Goal: Task Accomplishment & Management: Complete application form

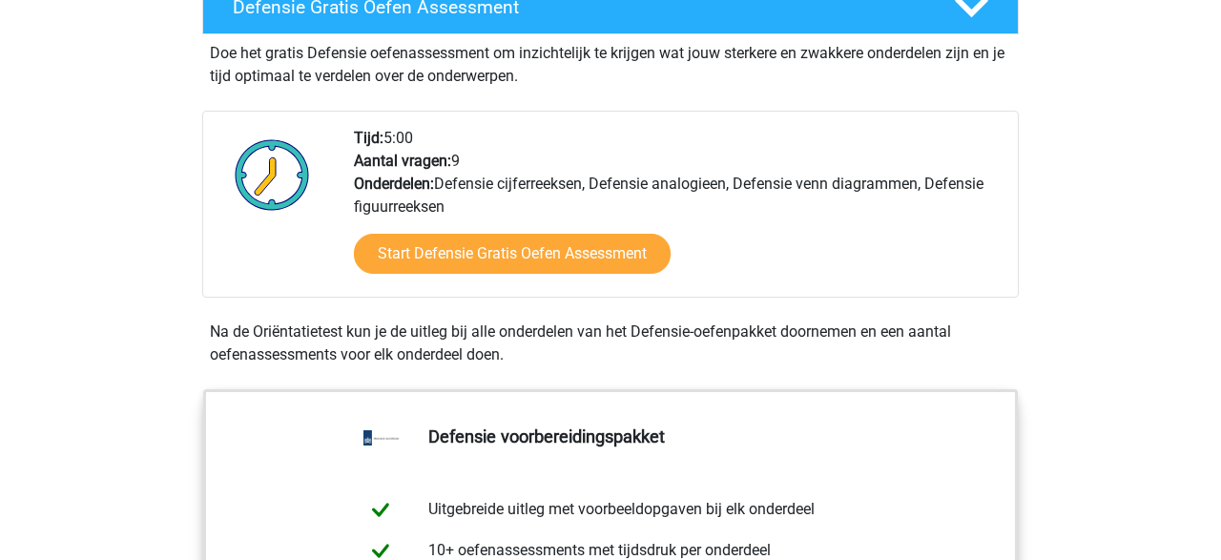
scroll to position [578, 0]
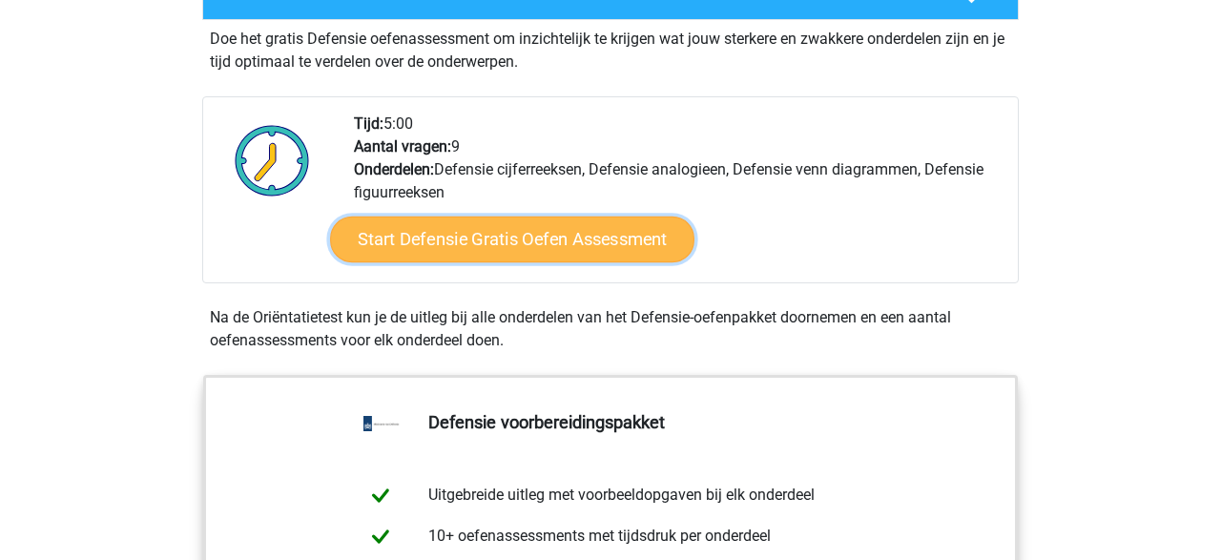
click at [600, 238] on link "Start Defensie Gratis Oefen Assessment" at bounding box center [512, 239] width 364 height 46
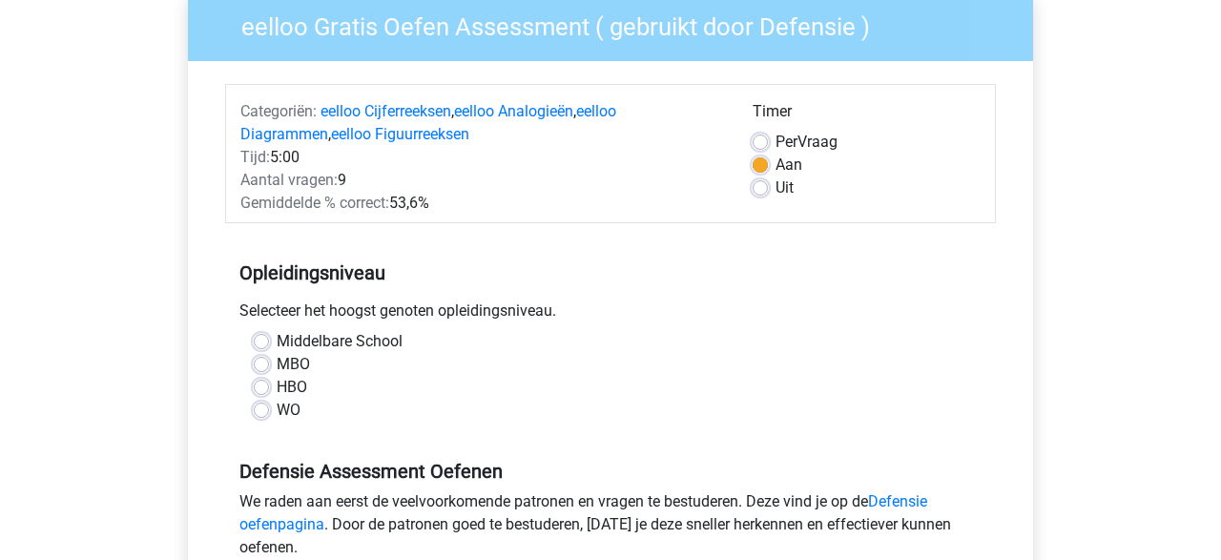
scroll to position [173, 0]
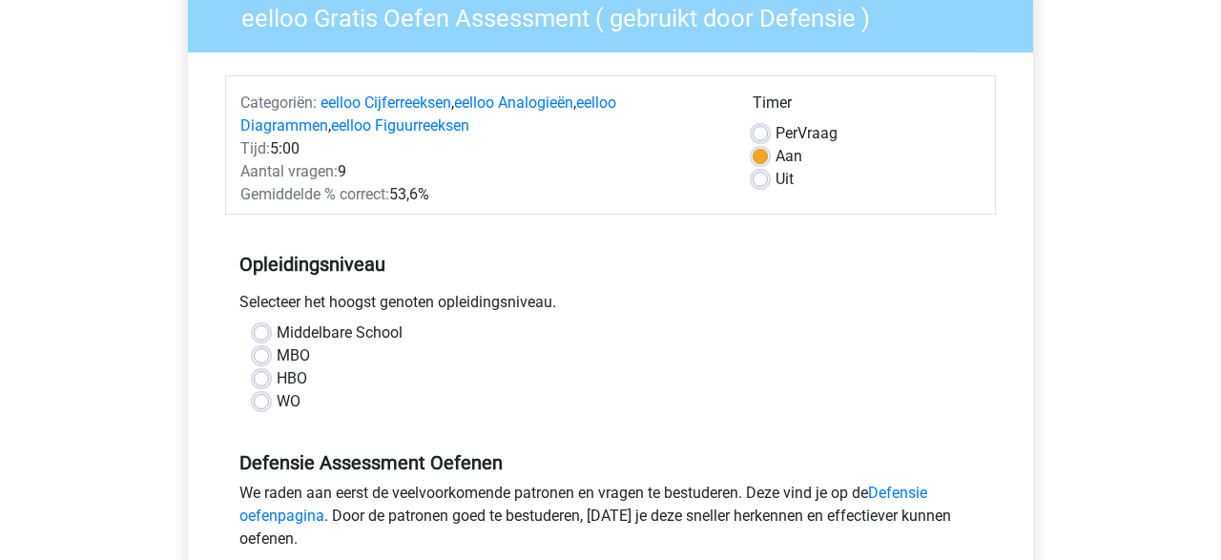
click at [277, 399] on label "WO" at bounding box center [289, 401] width 24 height 23
click at [258, 399] on input "WO" at bounding box center [261, 399] width 15 height 19
radio input "true"
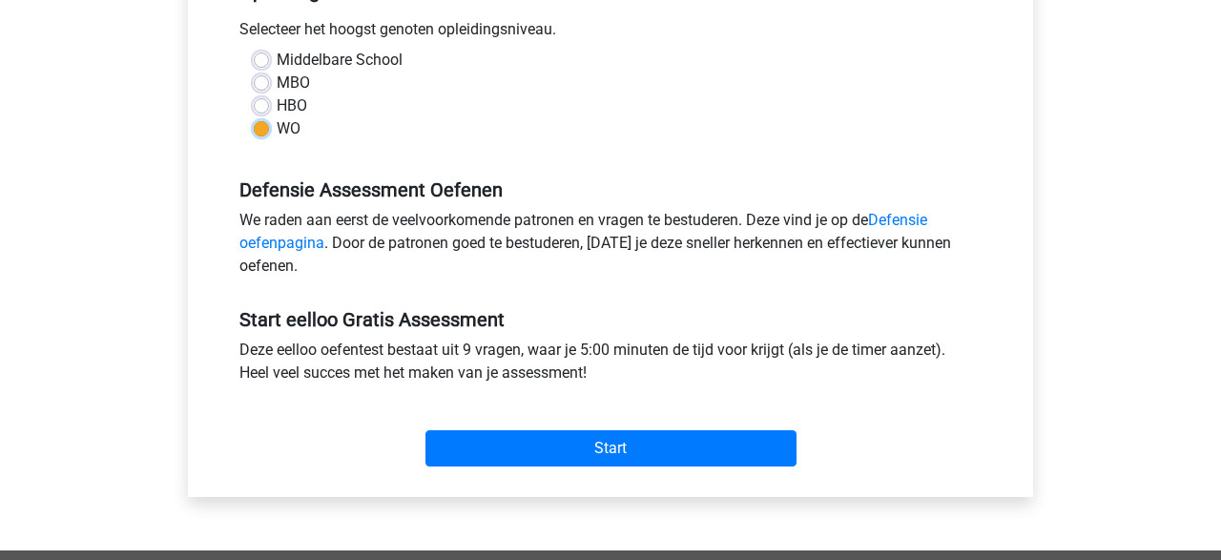
scroll to position [450, 0]
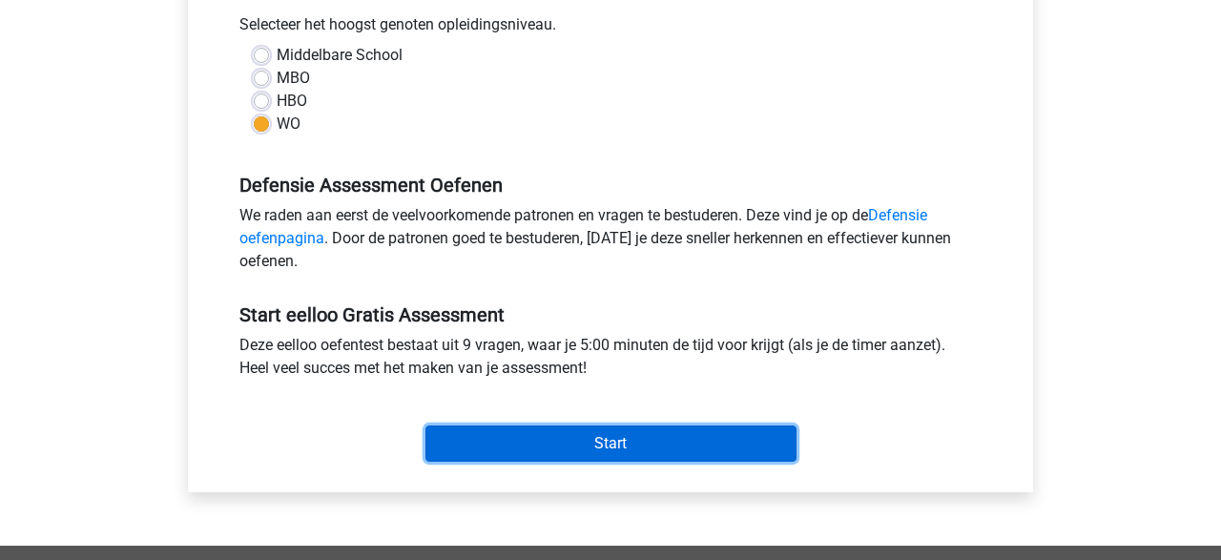
click at [636, 435] on input "Start" at bounding box center [610, 443] width 371 height 36
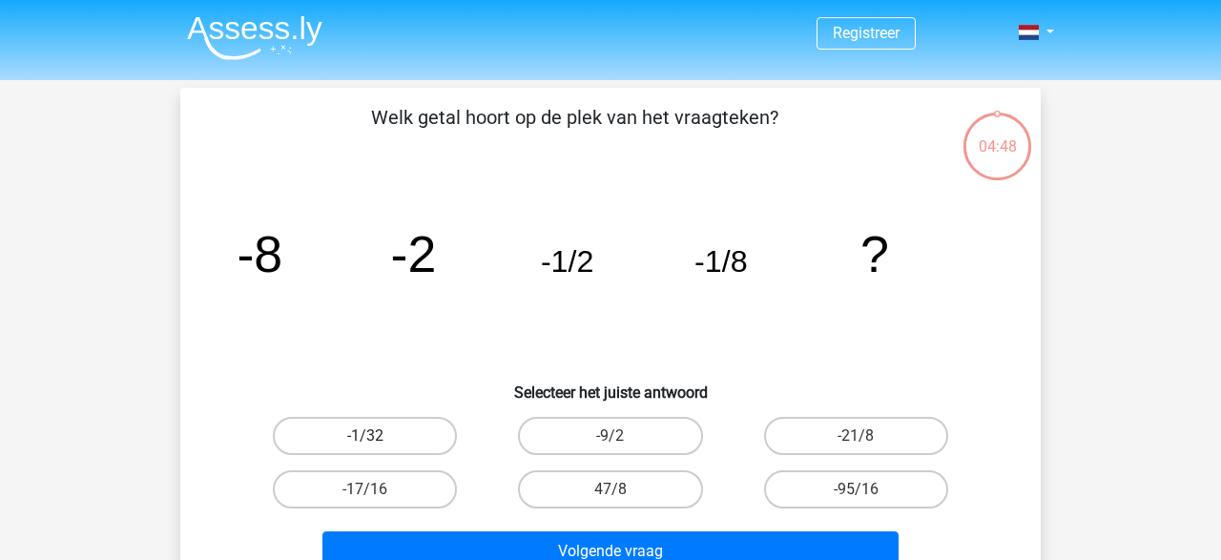
click at [404, 422] on label "-1/32" at bounding box center [365, 436] width 184 height 38
click at [378, 436] on input "-1/32" at bounding box center [371, 442] width 12 height 12
radio input "true"
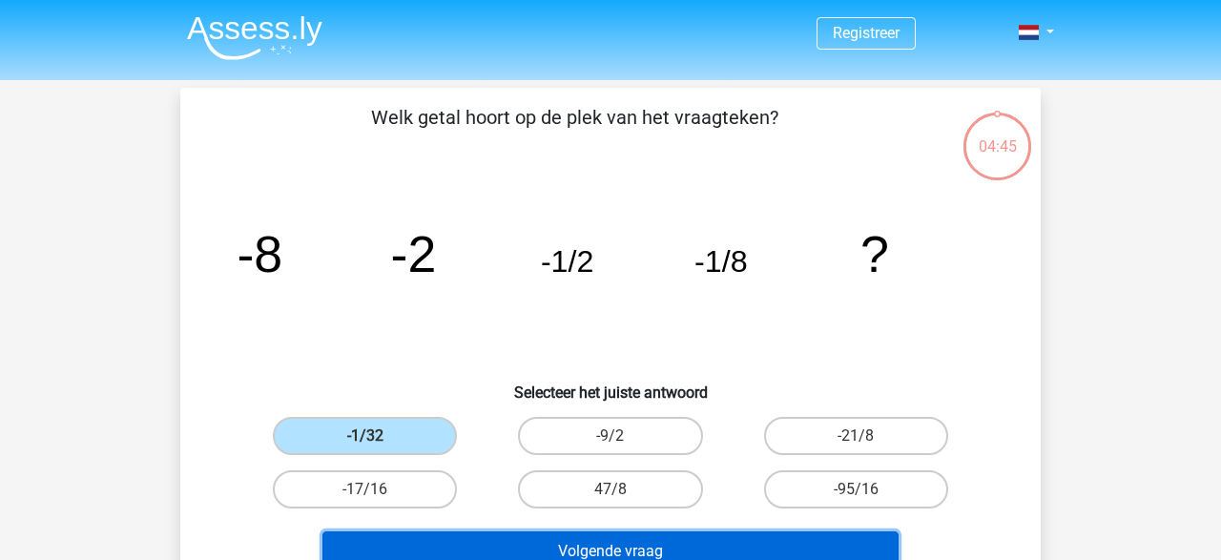
click at [662, 547] on button "Volgende vraag" at bounding box center [610, 551] width 577 height 40
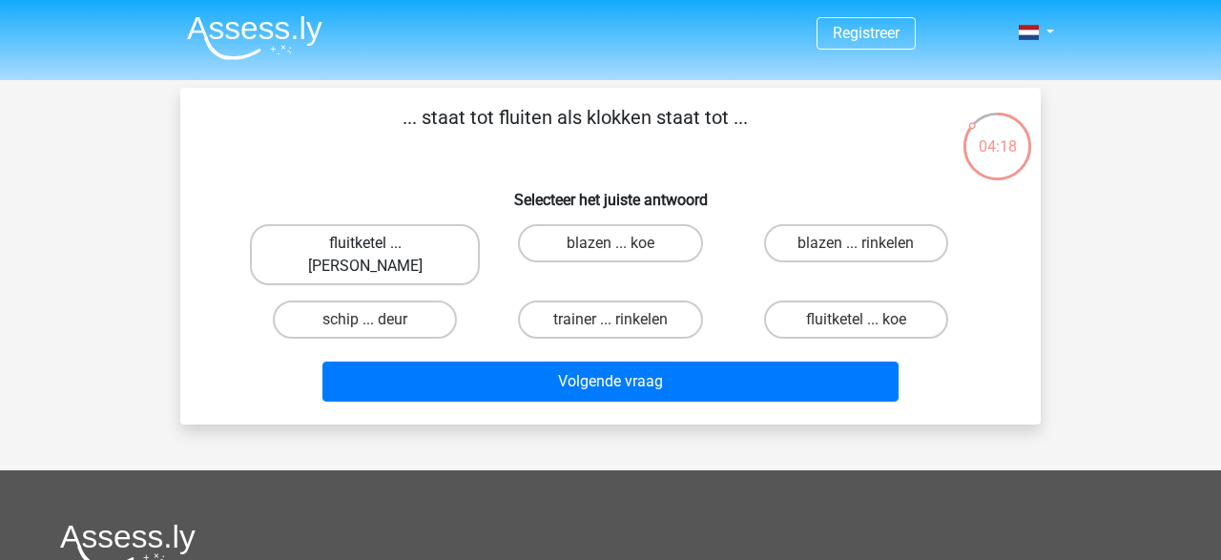
click at [375, 238] on label "fluitketel ... luiden" at bounding box center [365, 254] width 230 height 61
click at [375, 243] on input "fluitketel ... luiden" at bounding box center [371, 249] width 12 height 12
radio input "true"
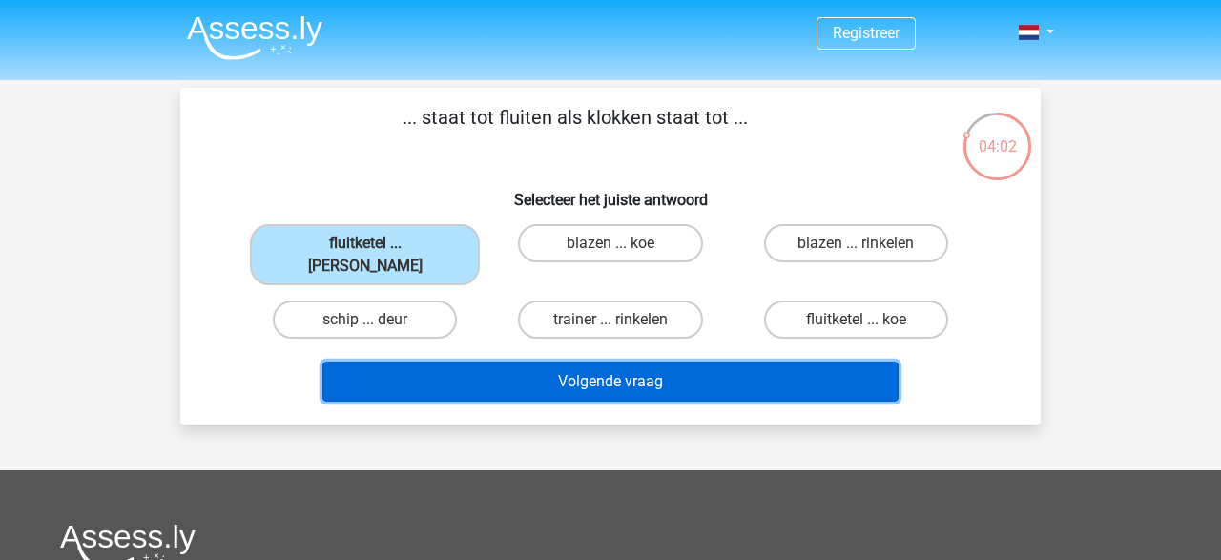
click at [711, 361] on button "Volgende vraag" at bounding box center [610, 381] width 577 height 40
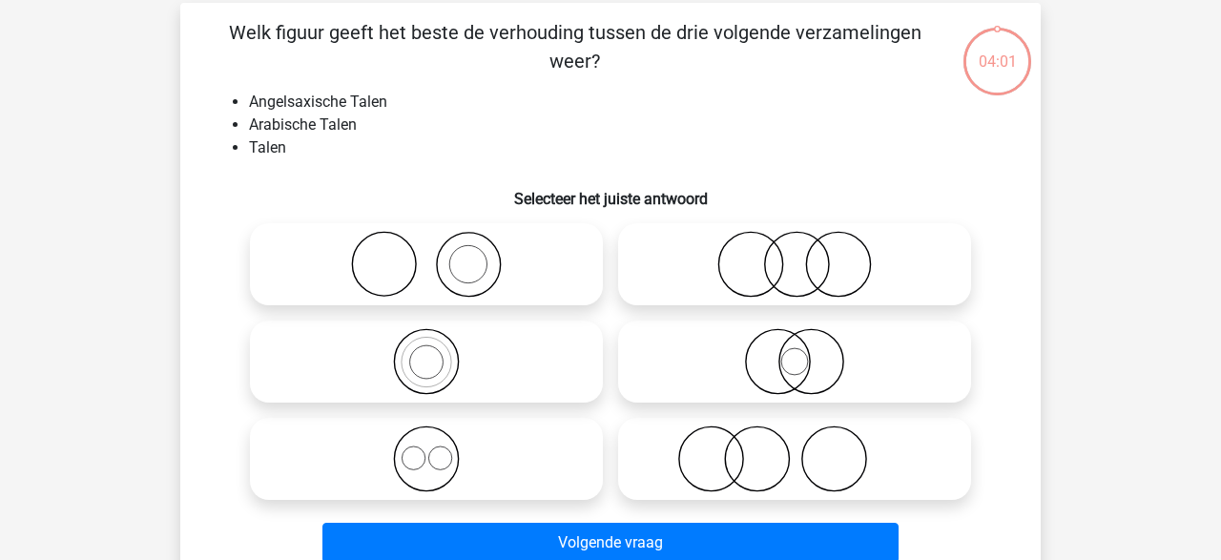
scroll to position [88, 0]
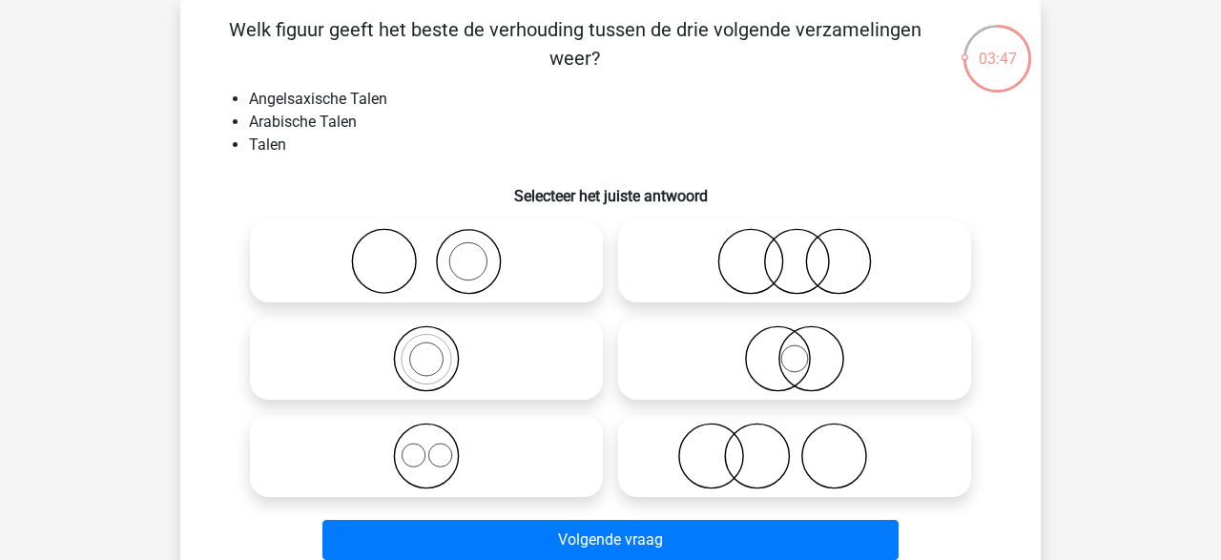
click at [436, 442] on input "radio" at bounding box center [432, 440] width 12 height 12
radio input "true"
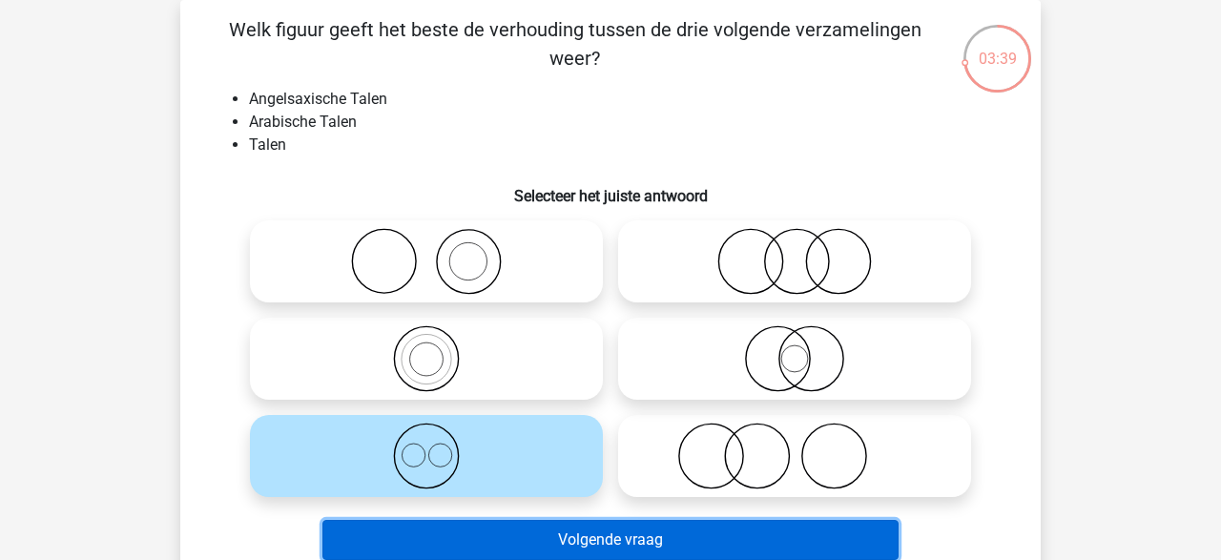
click at [639, 547] on button "Volgende vraag" at bounding box center [610, 540] width 577 height 40
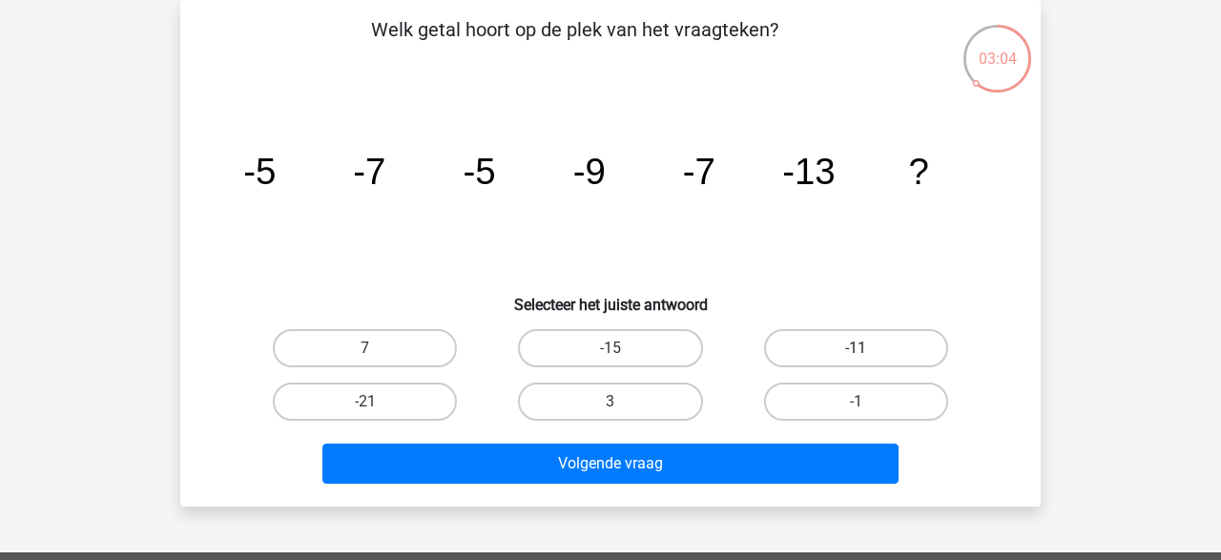
click at [859, 338] on label "-11" at bounding box center [856, 348] width 184 height 38
click at [859, 348] on input "-11" at bounding box center [861, 354] width 12 height 12
radio input "true"
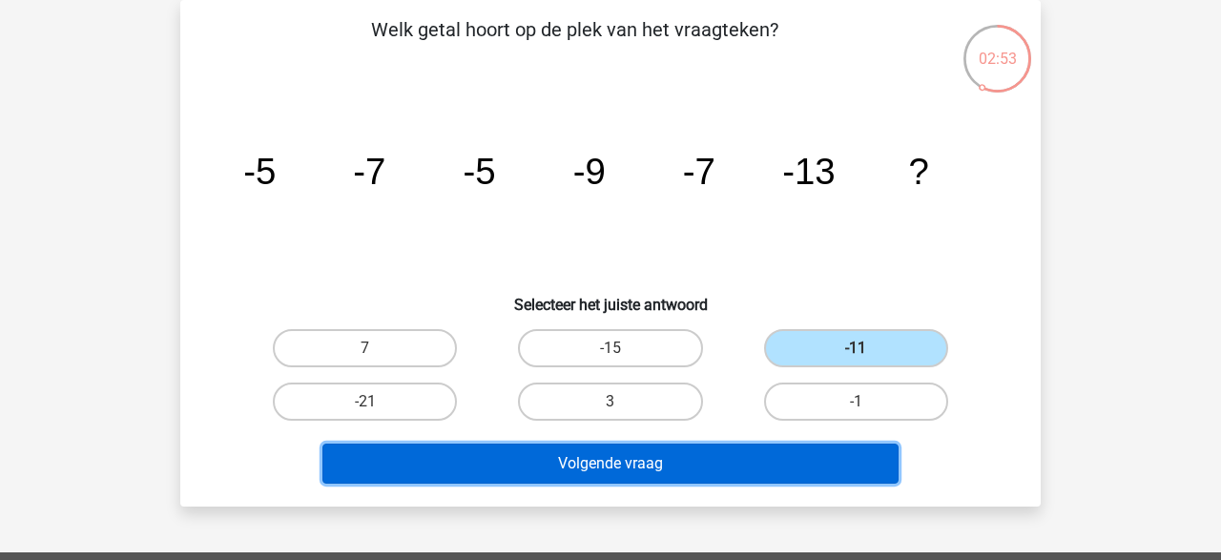
click at [653, 462] on button "Volgende vraag" at bounding box center [610, 463] width 577 height 40
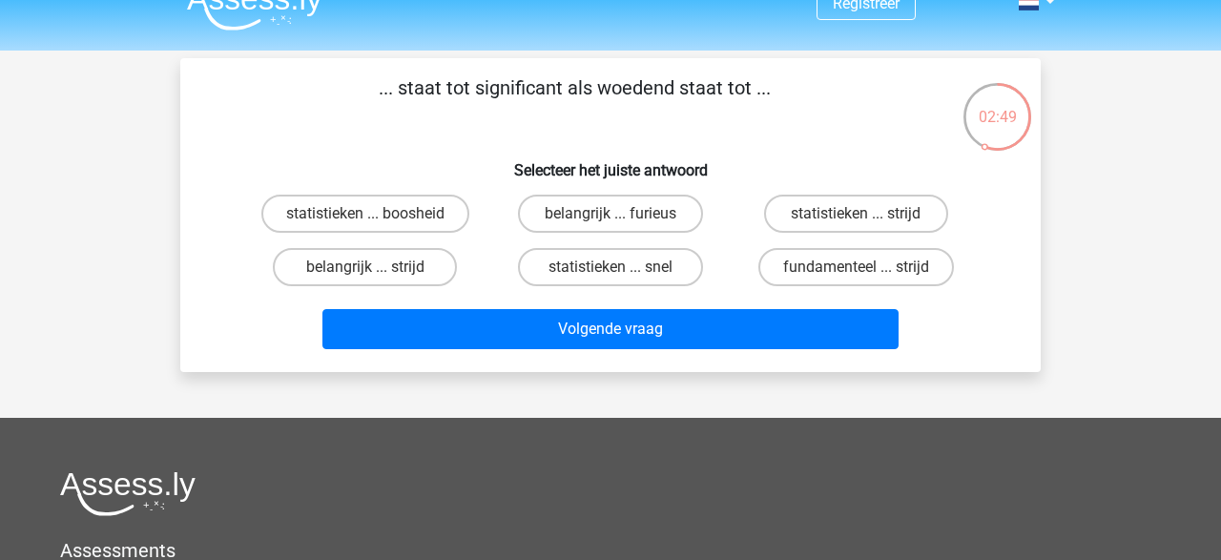
scroll to position [29, 0]
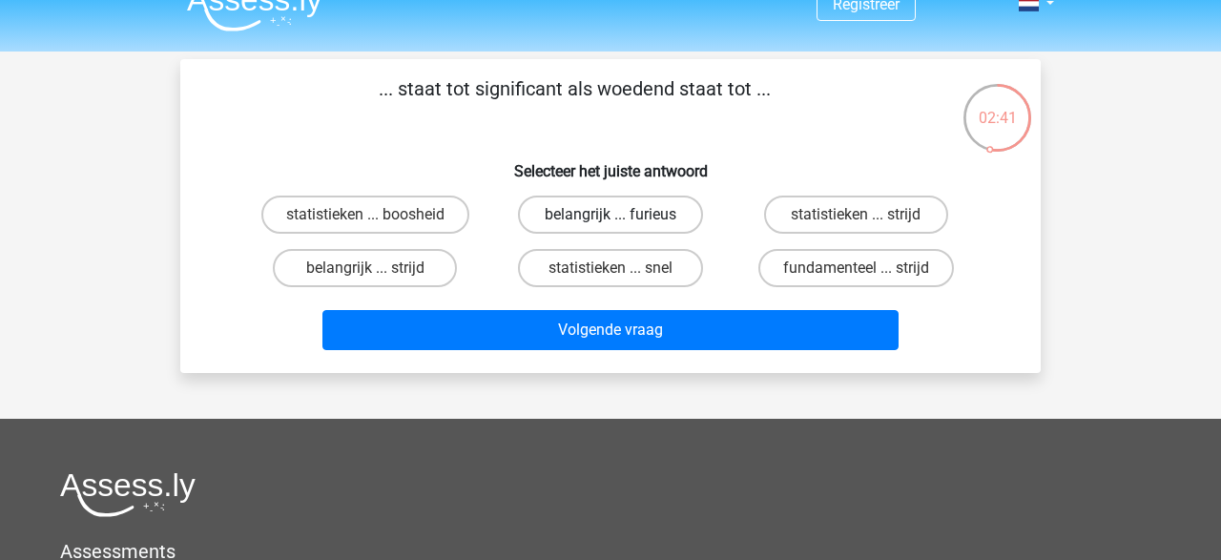
click at [655, 208] on label "belangrijk ... furieus" at bounding box center [610, 215] width 184 height 38
click at [623, 215] on input "belangrijk ... furieus" at bounding box center [616, 221] width 12 height 12
radio input "true"
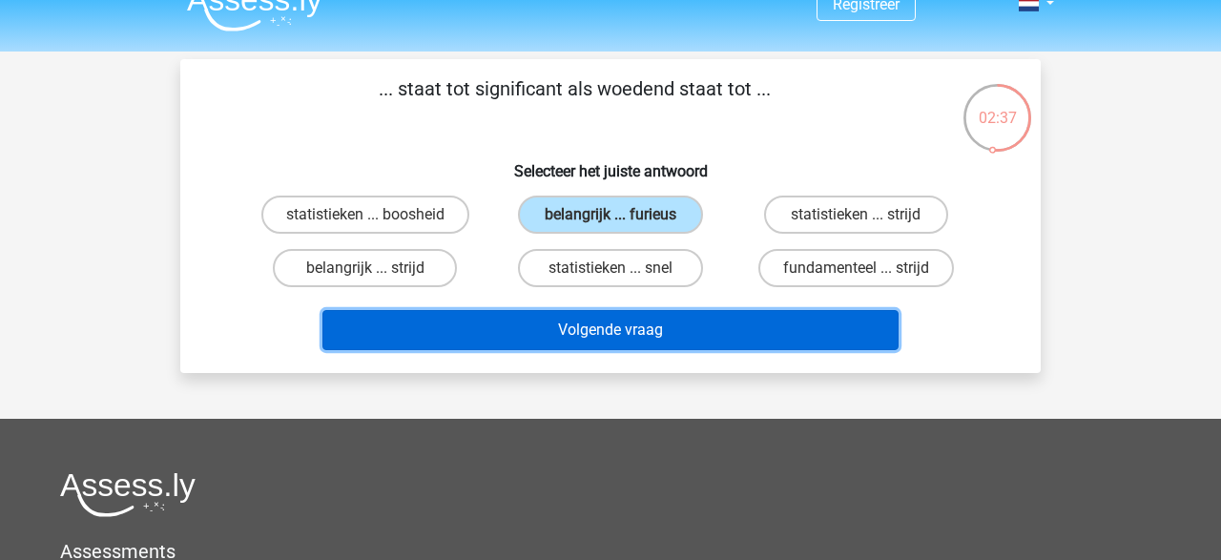
click at [754, 324] on button "Volgende vraag" at bounding box center [610, 330] width 577 height 40
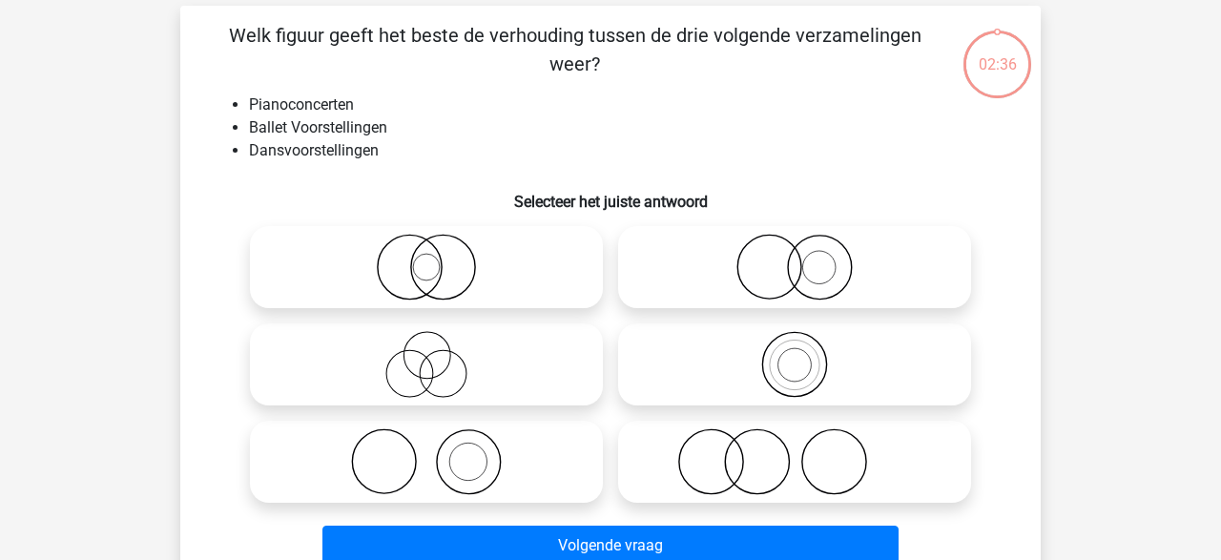
scroll to position [88, 0]
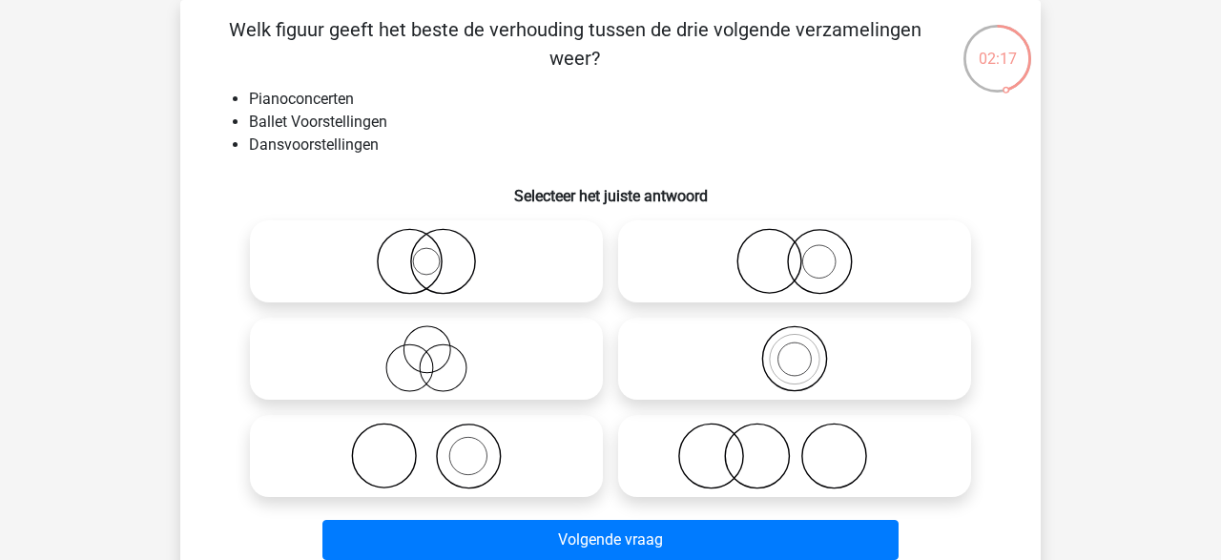
click at [413, 443] on icon at bounding box center [426, 455] width 338 height 67
click at [426, 443] on input "radio" at bounding box center [432, 440] width 12 height 12
radio input "true"
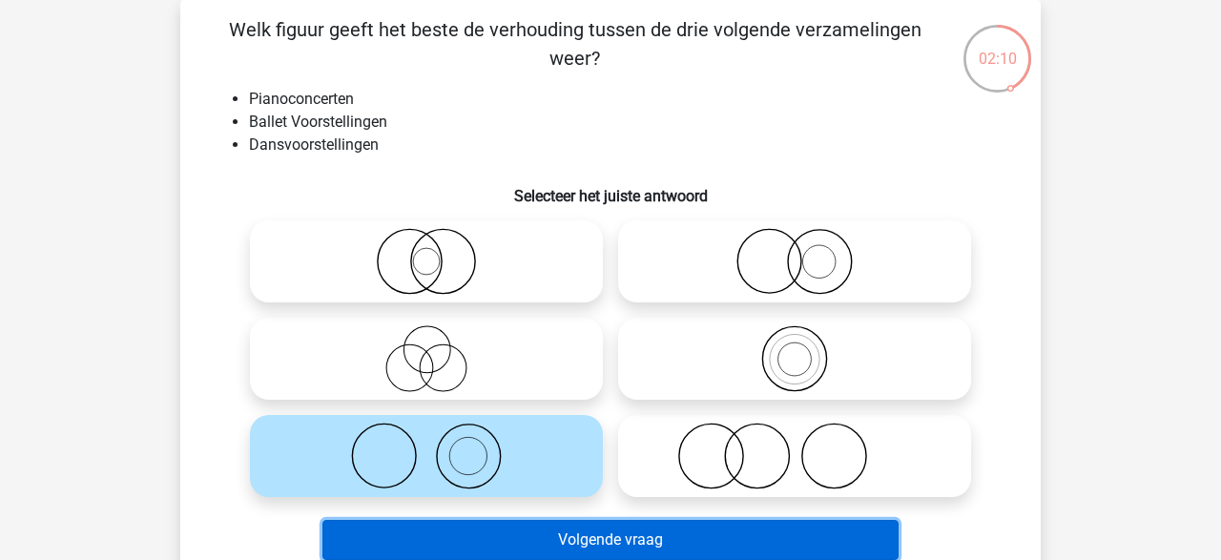
click at [696, 533] on button "Volgende vraag" at bounding box center [610, 540] width 577 height 40
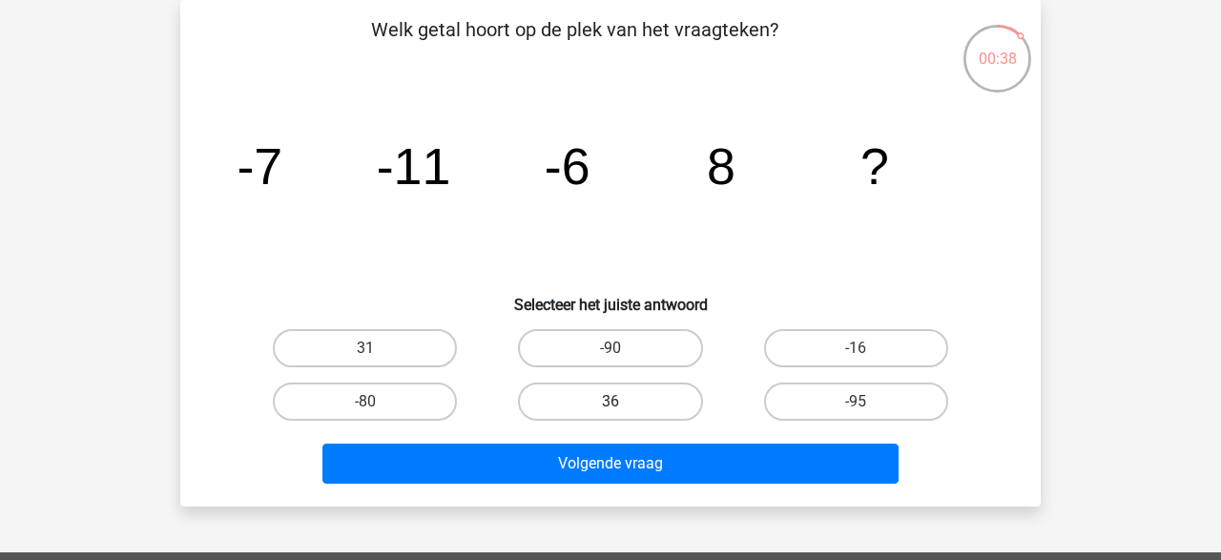
click at [604, 397] on label "36" at bounding box center [610, 401] width 184 height 38
click at [610, 402] on input "36" at bounding box center [616, 408] width 12 height 12
radio input "true"
click at [419, 346] on label "31" at bounding box center [365, 348] width 184 height 38
click at [378, 348] on input "31" at bounding box center [371, 354] width 12 height 12
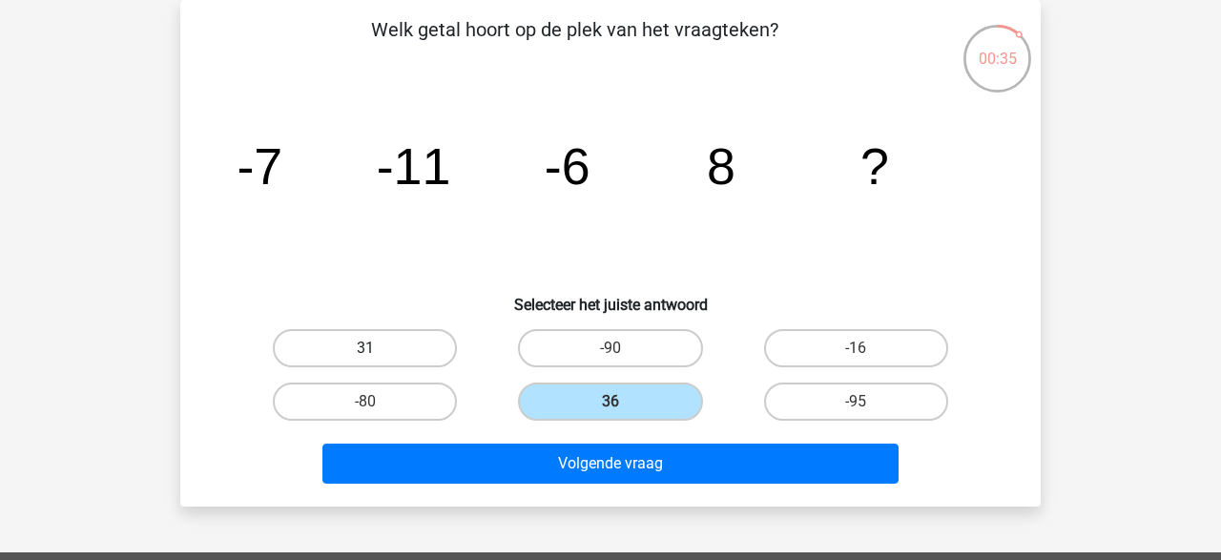
radio input "true"
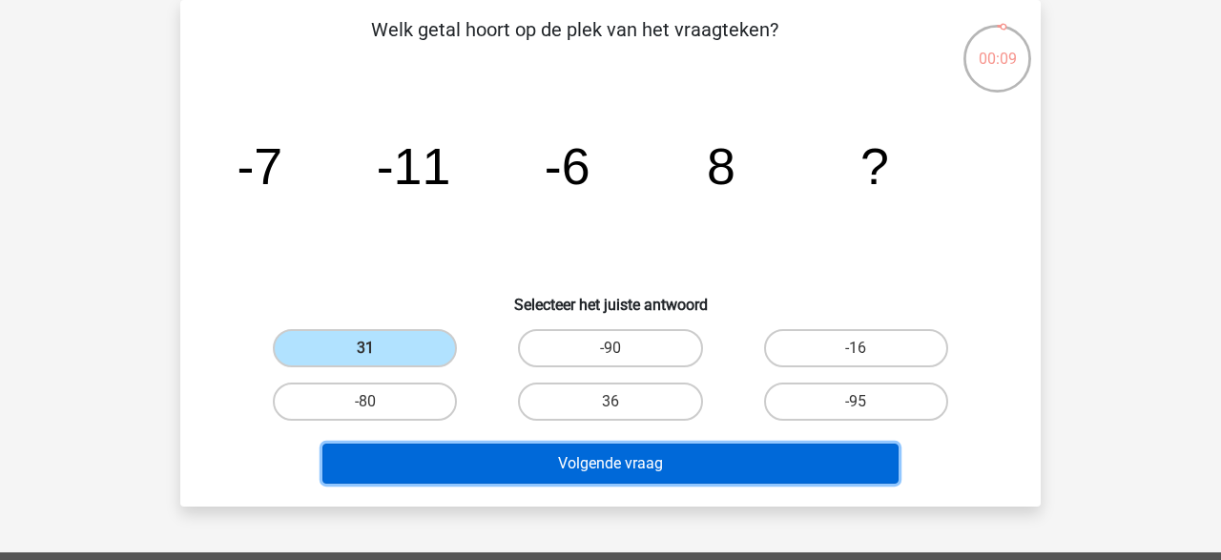
click at [646, 465] on button "Volgende vraag" at bounding box center [610, 463] width 577 height 40
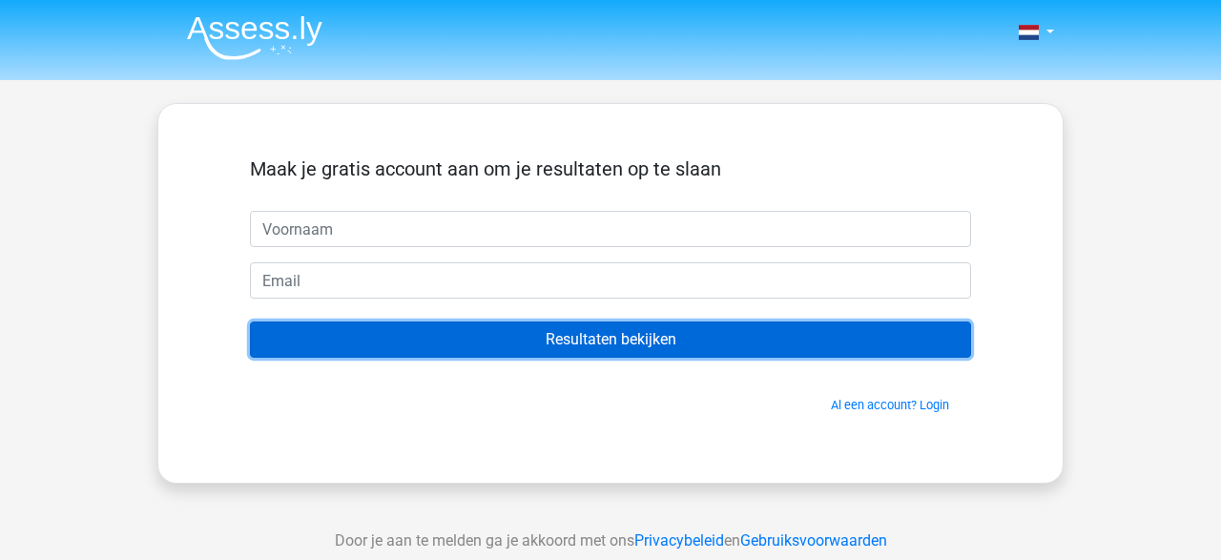
click at [675, 341] on input "Resultaten bekijken" at bounding box center [610, 339] width 721 height 36
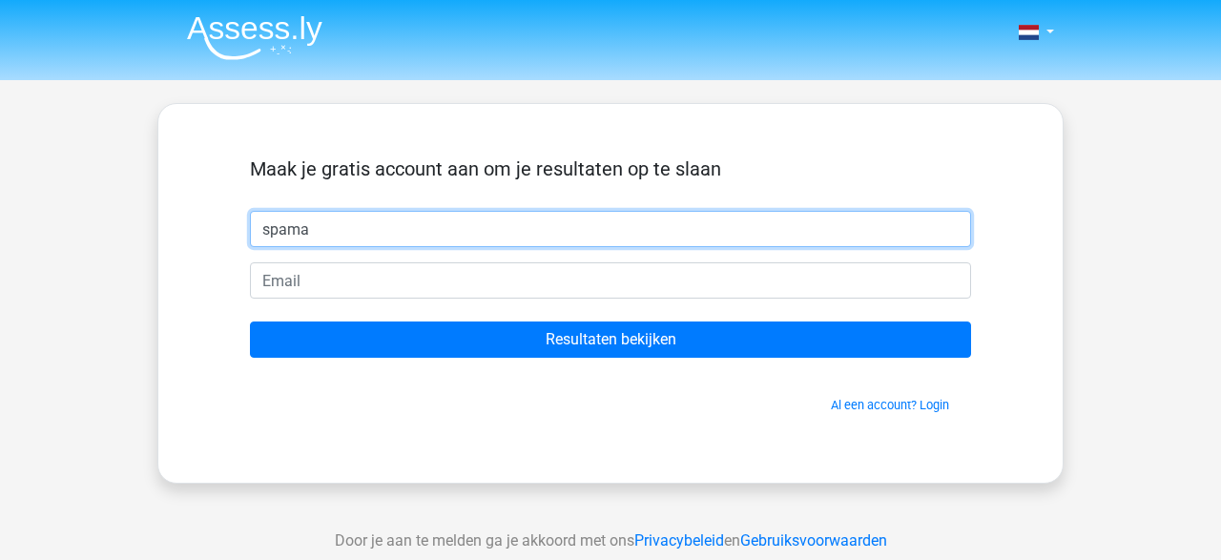
type input "spama"
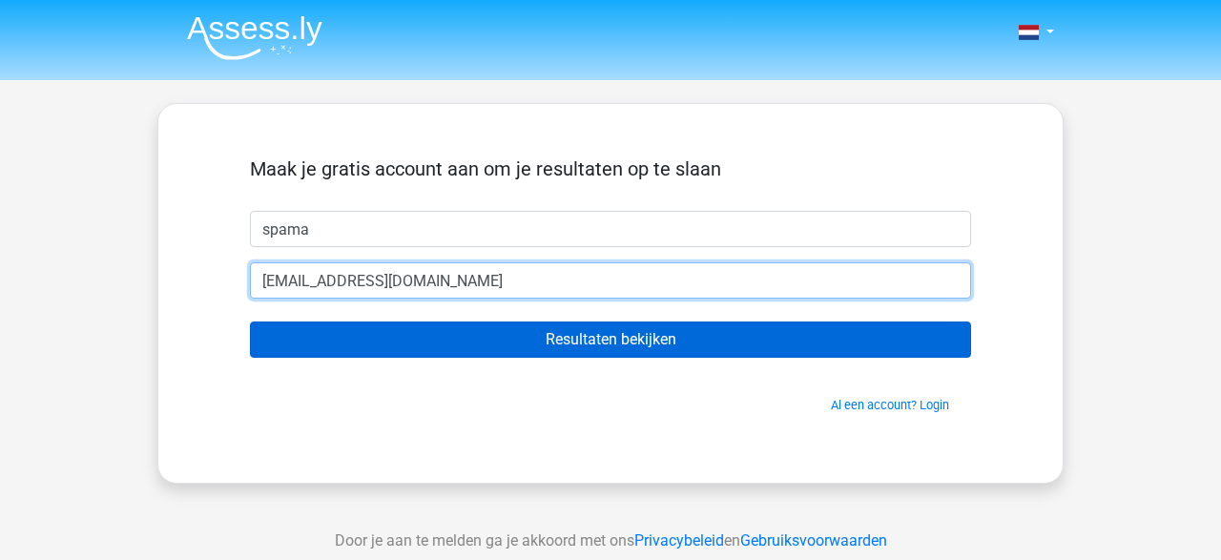
type input "[EMAIL_ADDRESS][DOMAIN_NAME]"
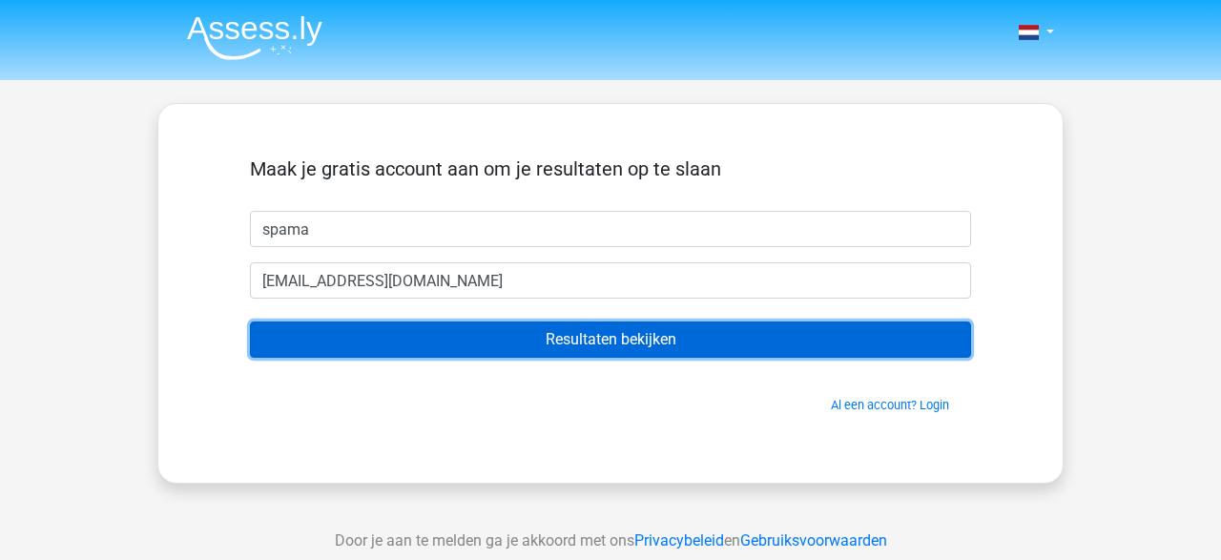
click at [596, 350] on input "Resultaten bekijken" at bounding box center [610, 339] width 721 height 36
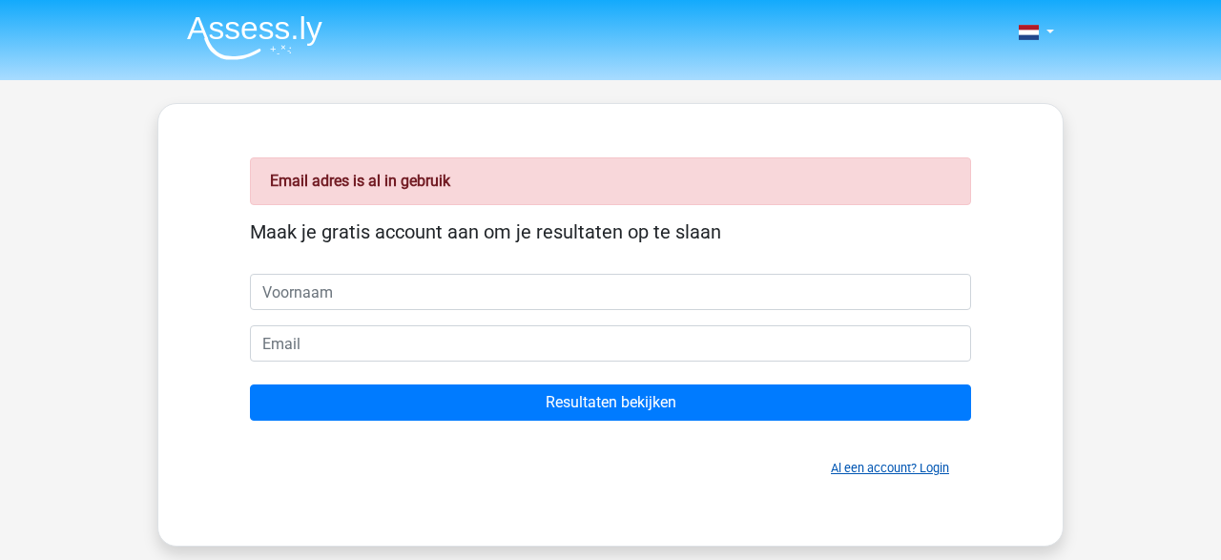
click at [932, 474] on link "Al een account? Login" at bounding box center [890, 468] width 118 height 14
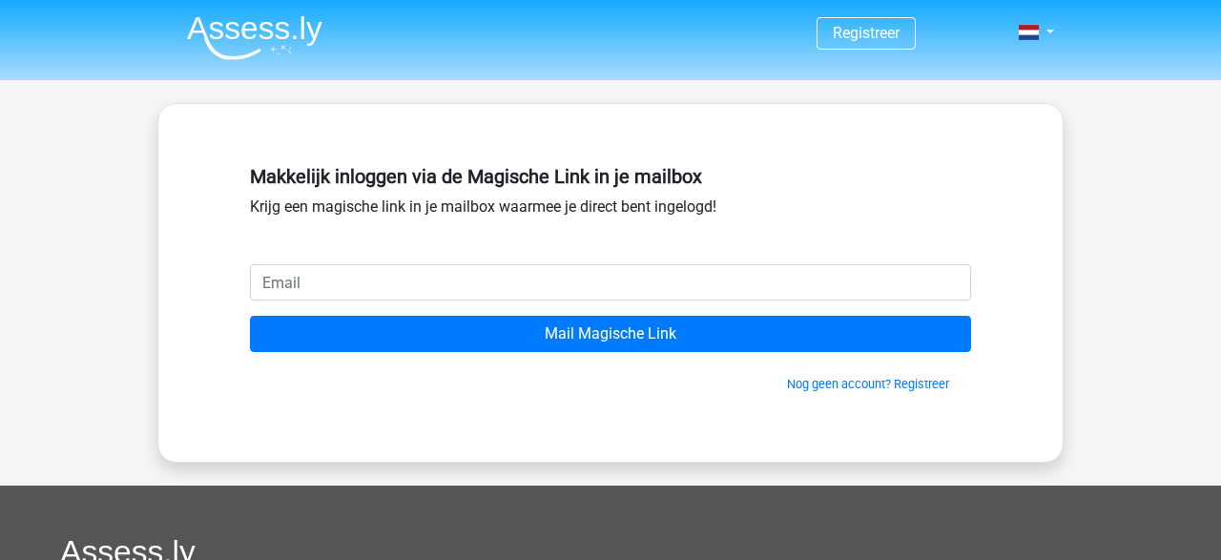
click at [375, 282] on input "email" at bounding box center [610, 282] width 721 height 36
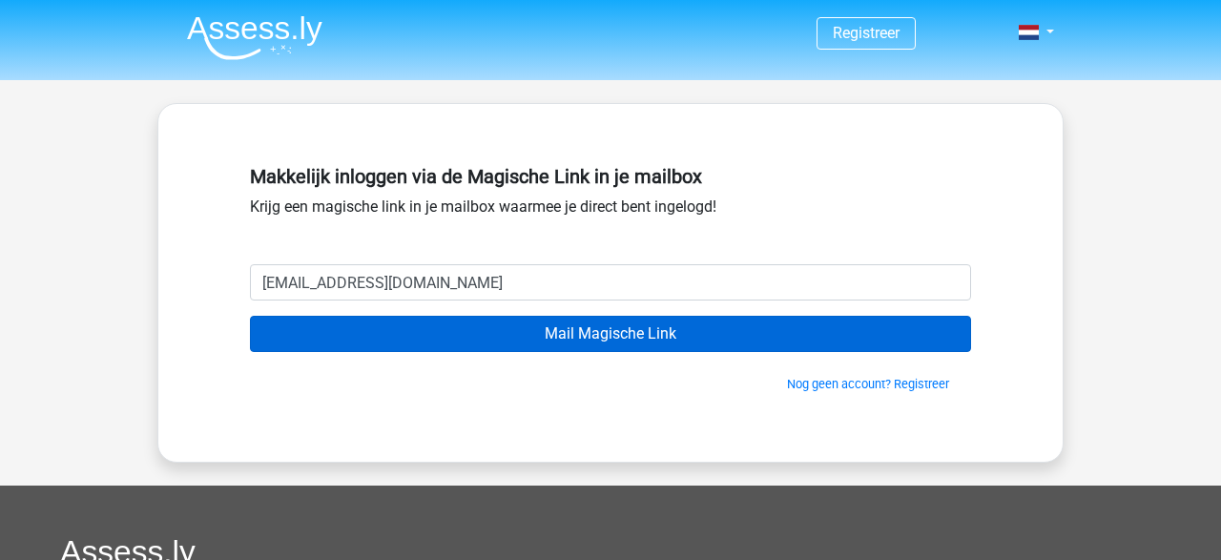
type input "[EMAIL_ADDRESS][DOMAIN_NAME]"
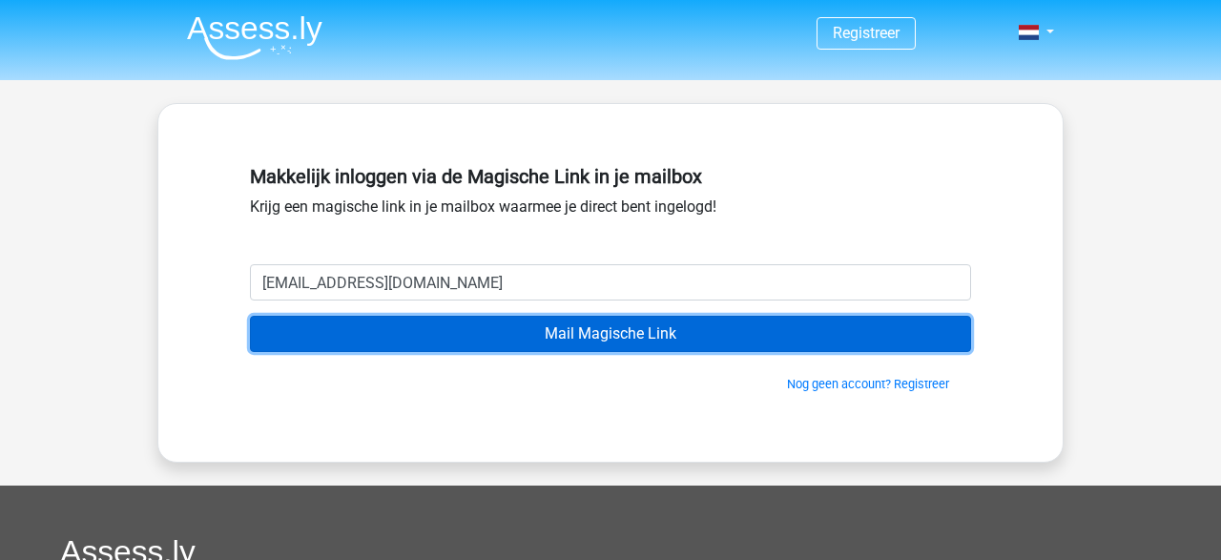
click at [571, 331] on input "Mail Magische Link" at bounding box center [610, 334] width 721 height 36
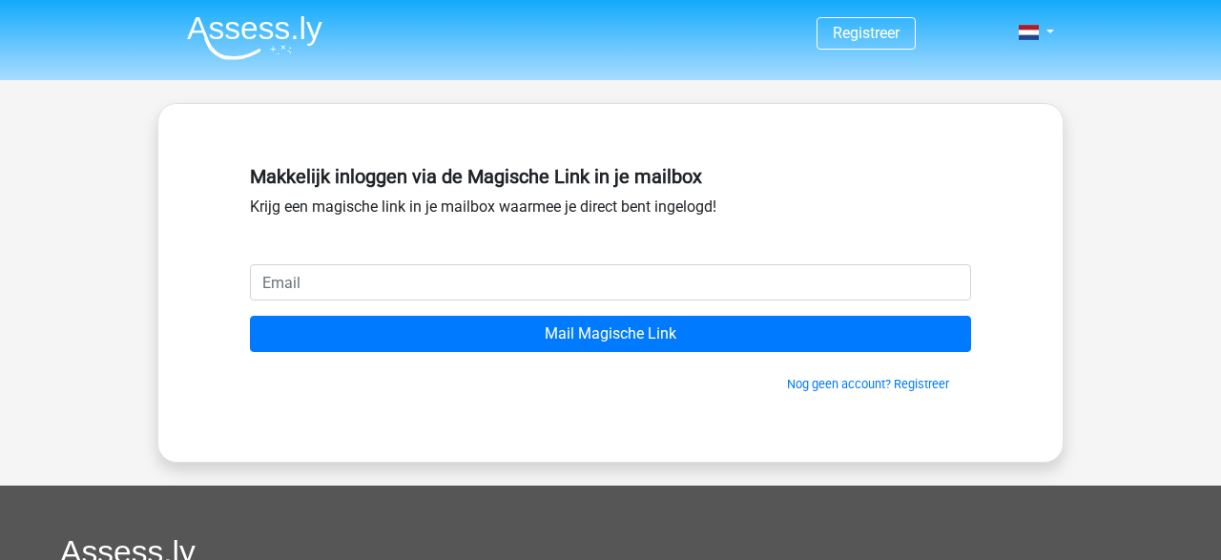
click at [455, 285] on input "email" at bounding box center [610, 282] width 721 height 36
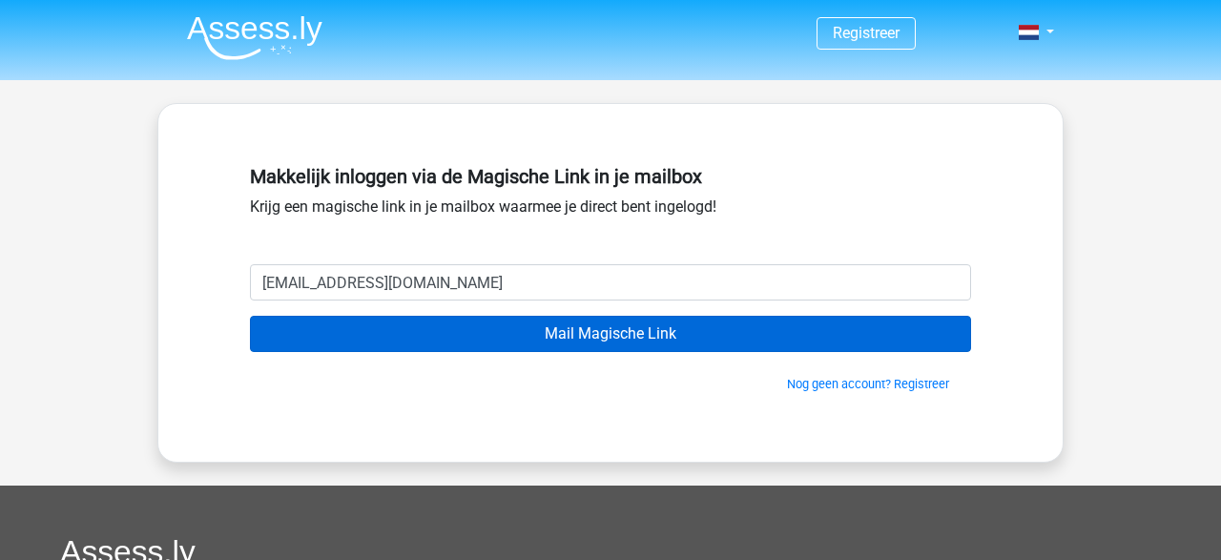
type input "[EMAIL_ADDRESS][DOMAIN_NAME]"
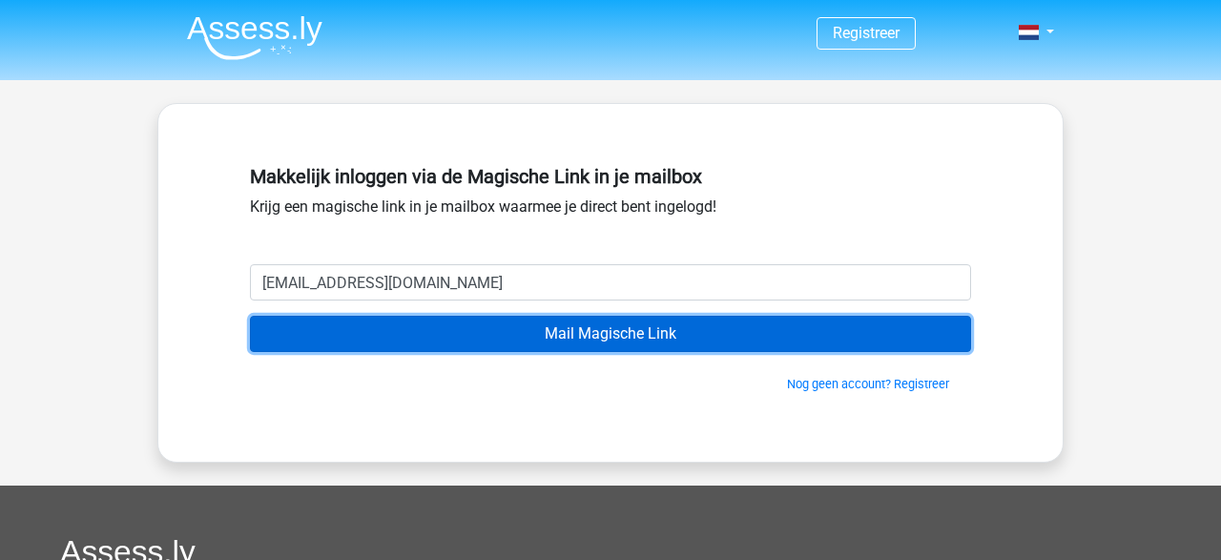
click at [533, 329] on input "Mail Magische Link" at bounding box center [610, 334] width 721 height 36
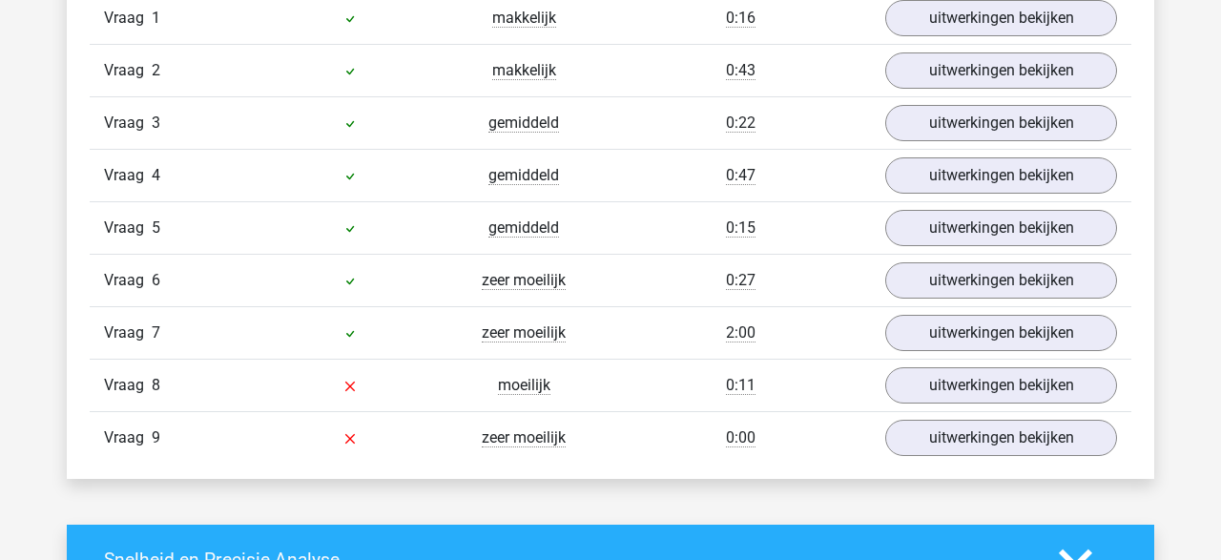
scroll to position [2298, 0]
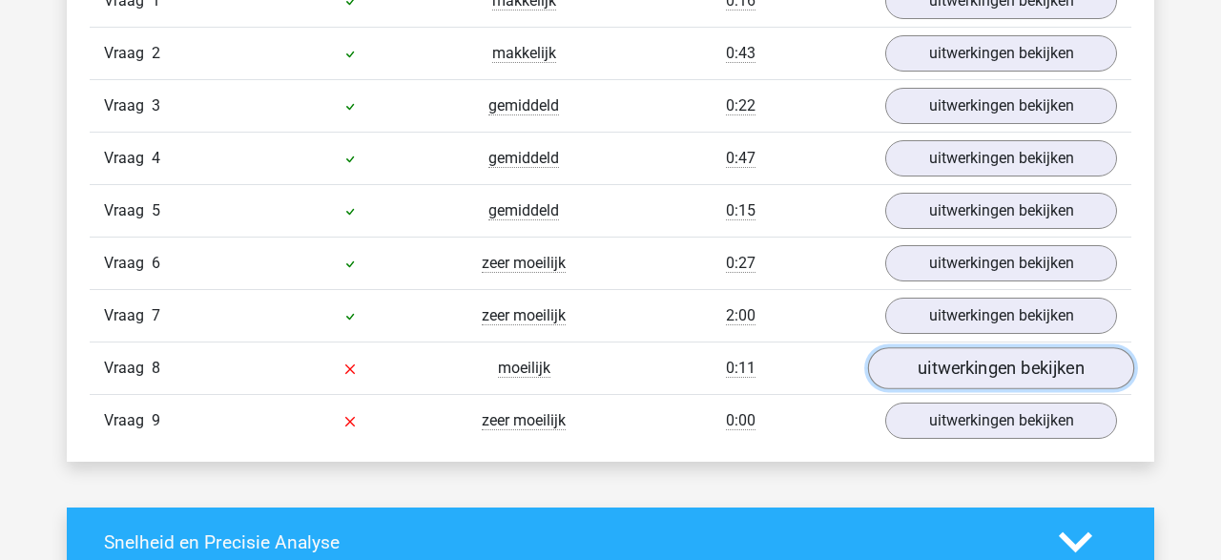
click at [1020, 352] on link "uitwerkingen bekijken" at bounding box center [1001, 368] width 266 height 42
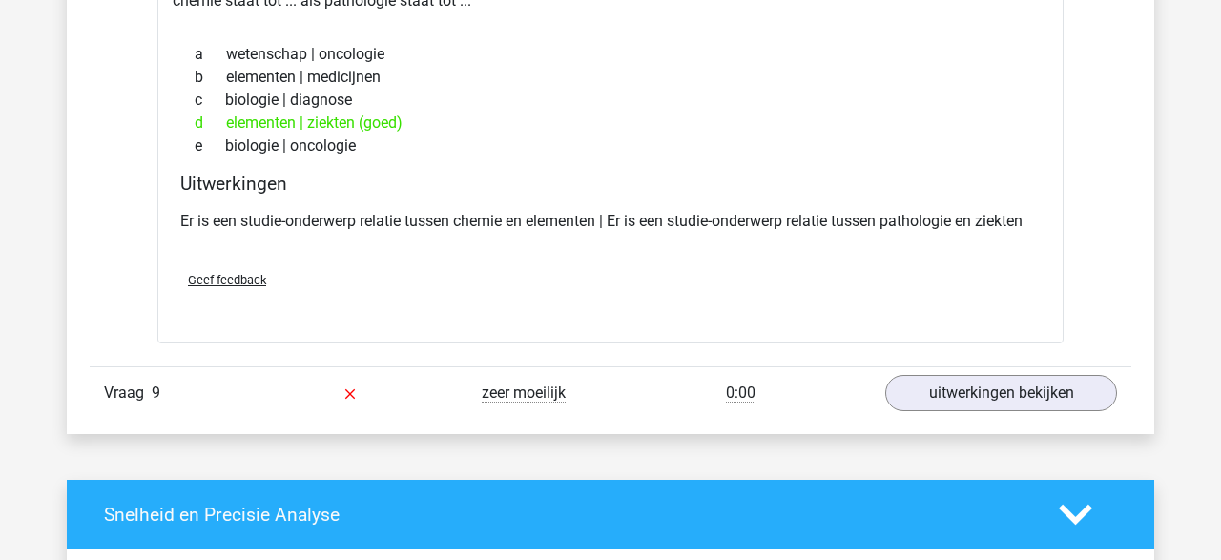
scroll to position [2740, 0]
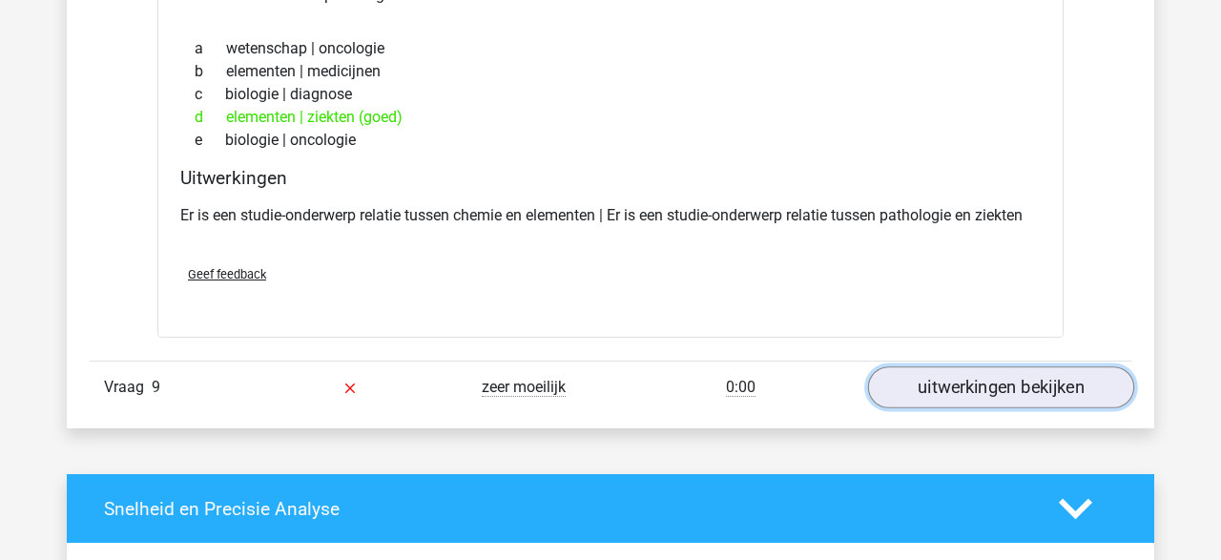
click at [972, 371] on link "uitwerkingen bekijken" at bounding box center [1001, 387] width 266 height 42
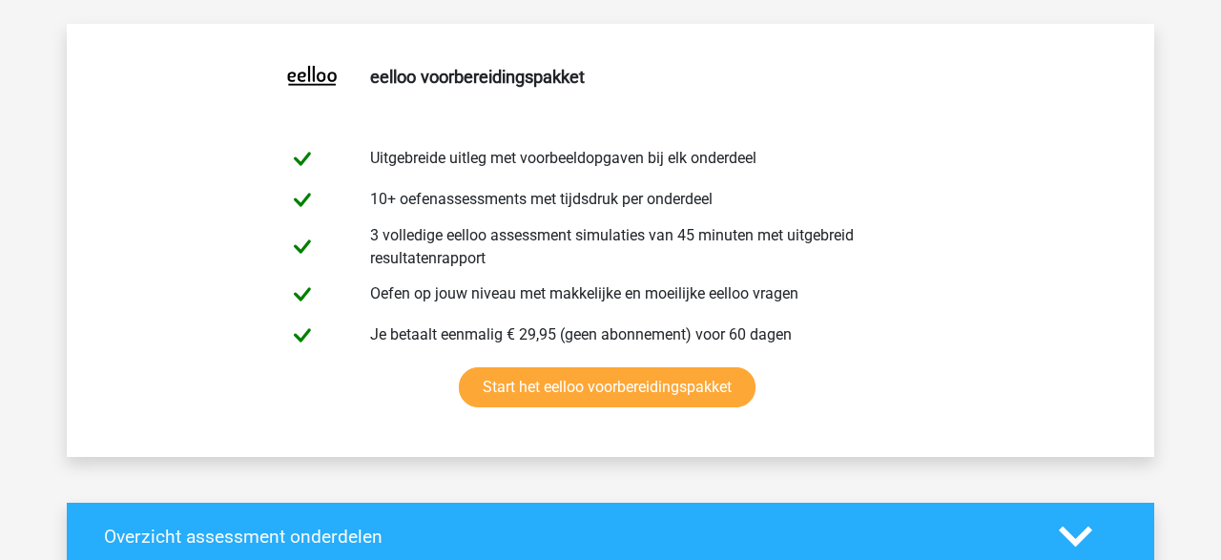
scroll to position [978, 0]
